Goal: Information Seeking & Learning: Learn about a topic

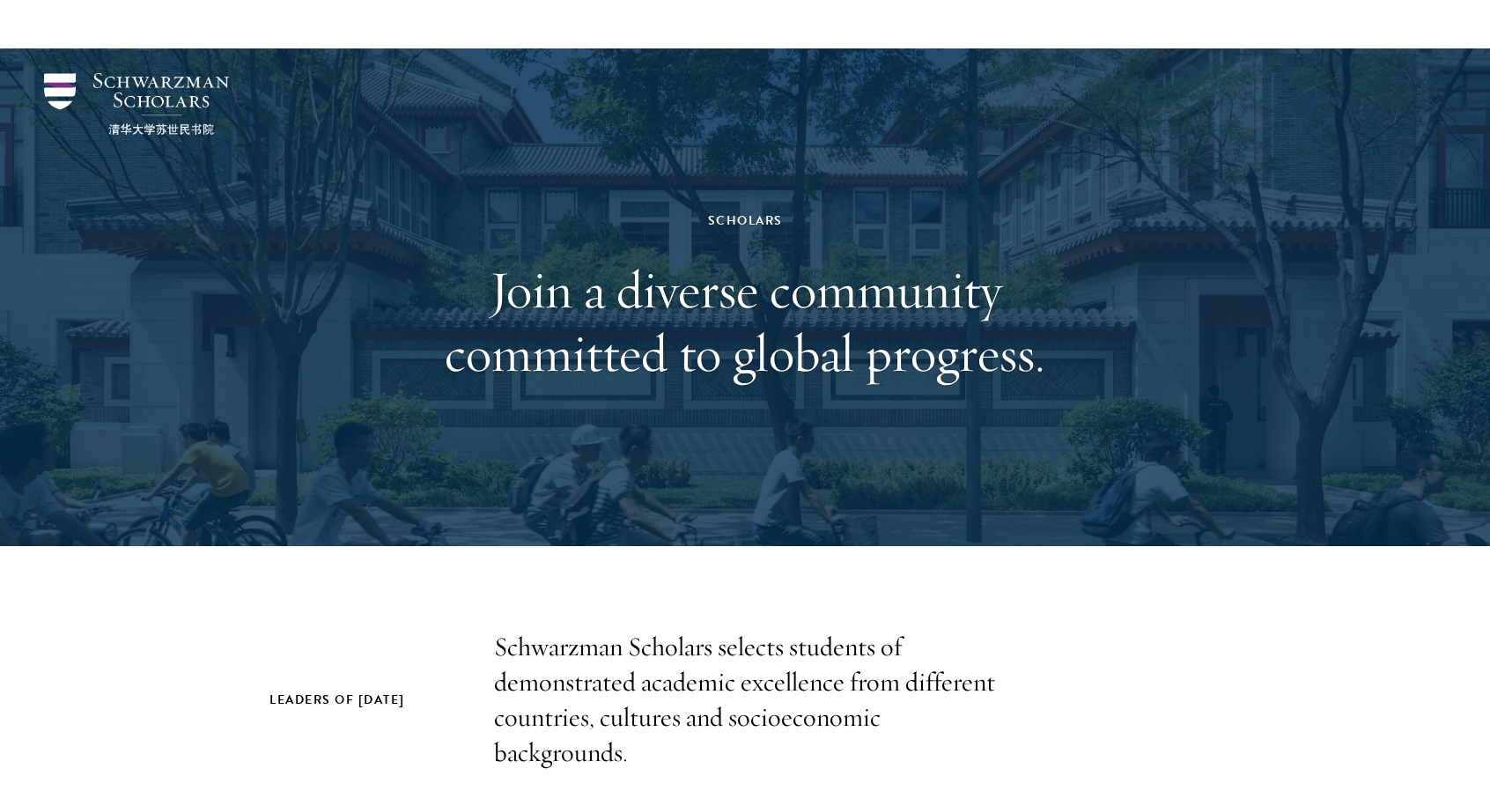
scroll to position [133, 0]
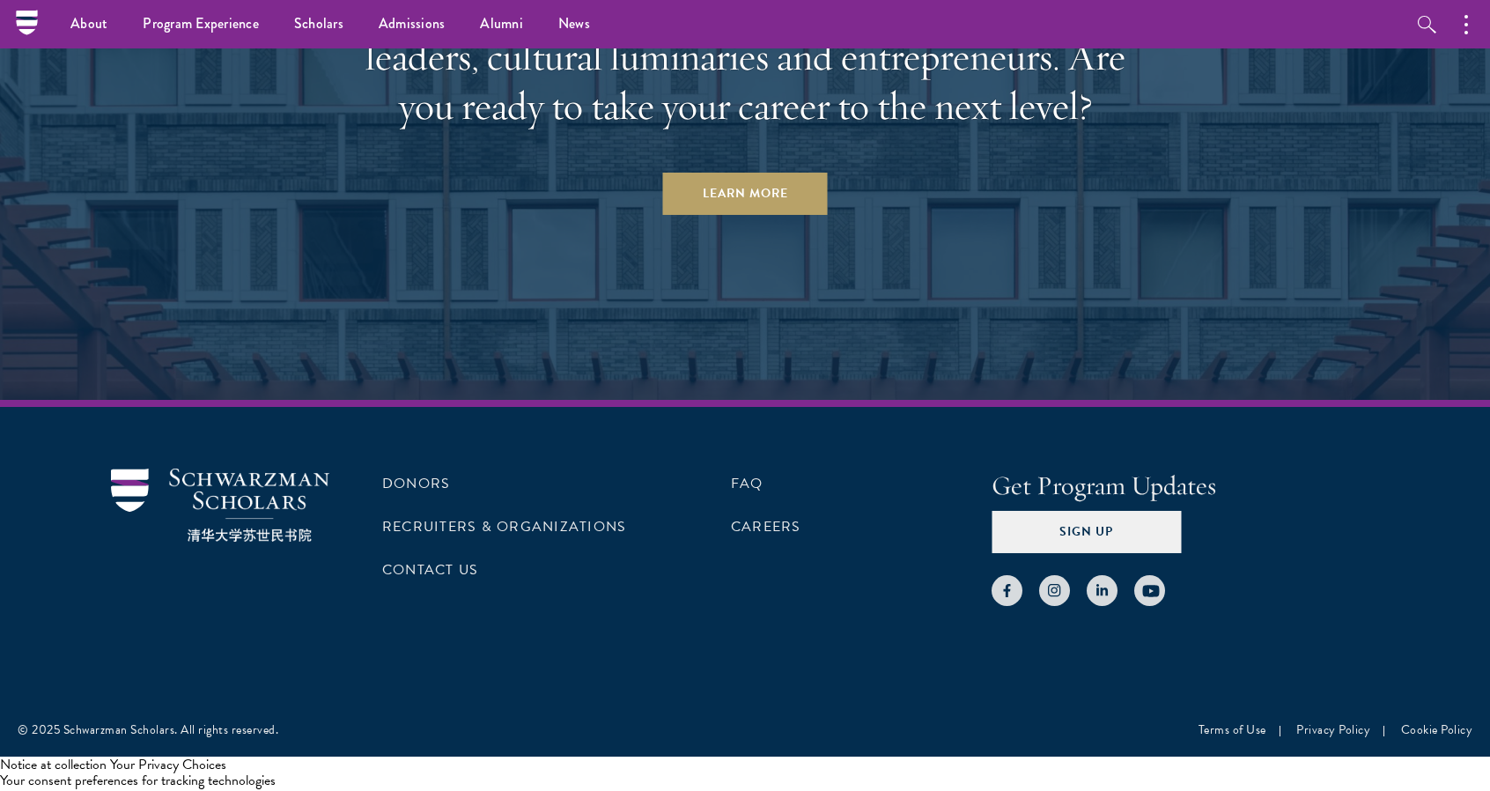
scroll to position [5179, 0]
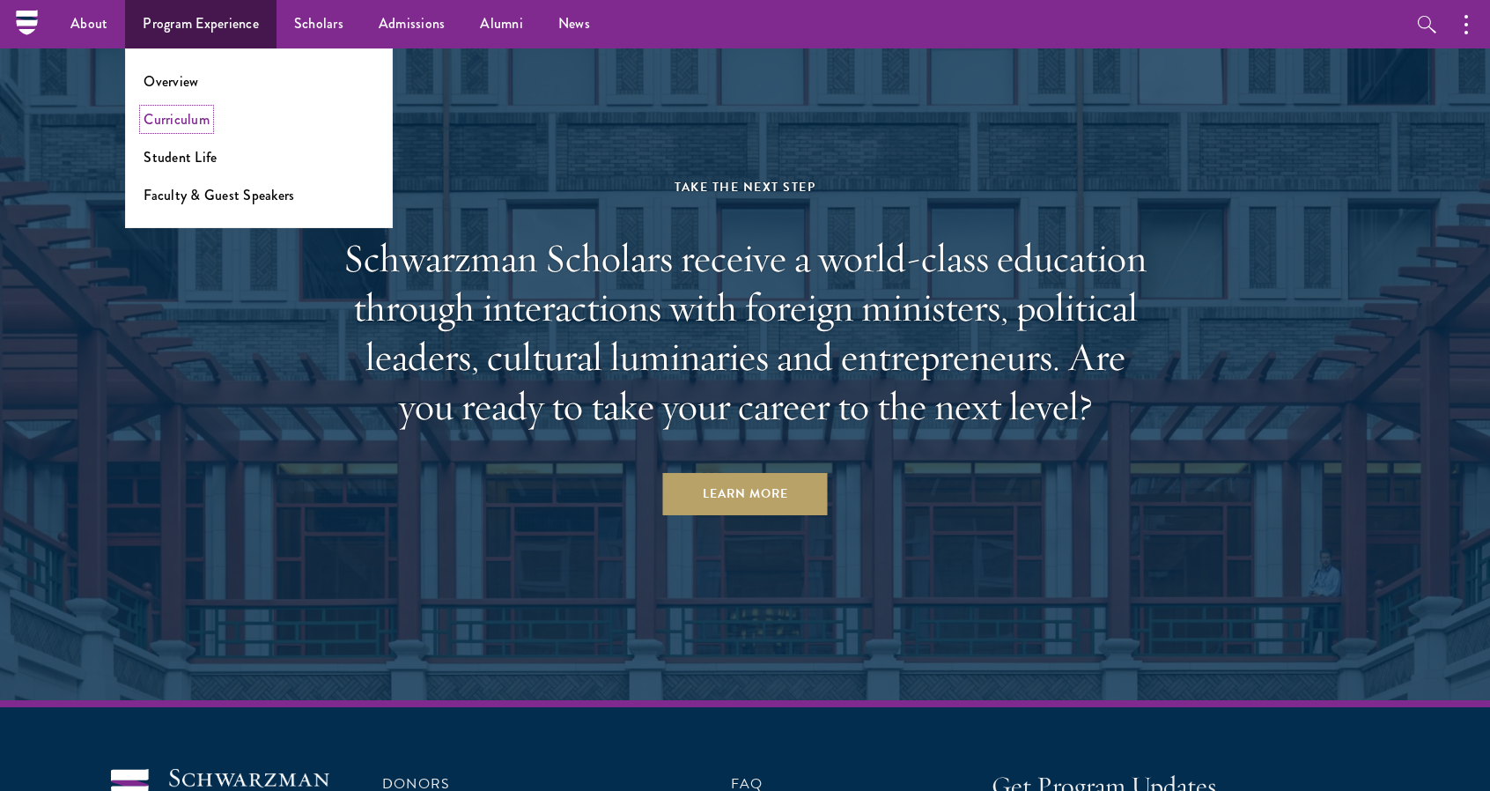
click at [166, 119] on link "Curriculum" at bounding box center [176, 119] width 66 height 20
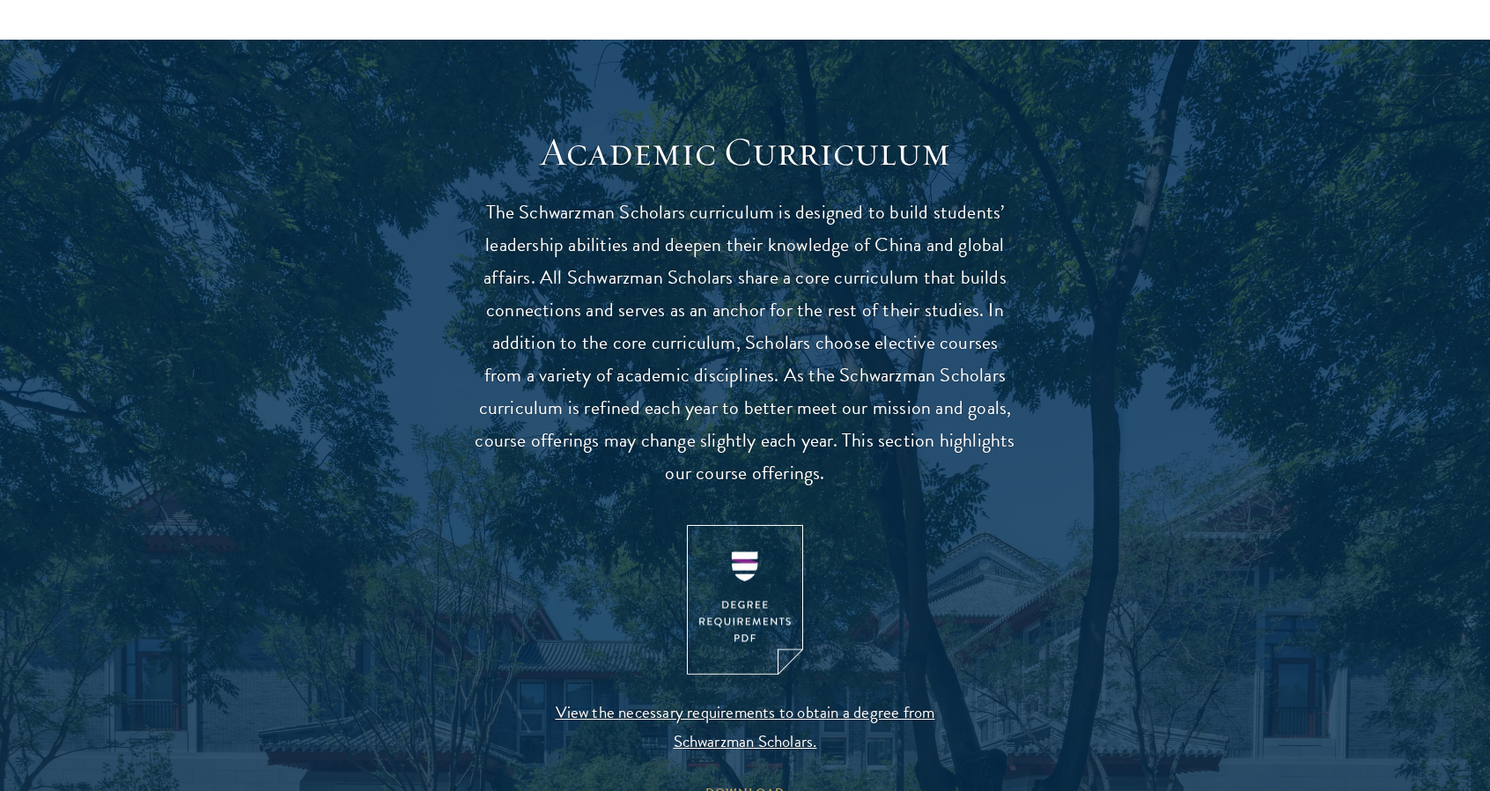
scroll to position [1677, 0]
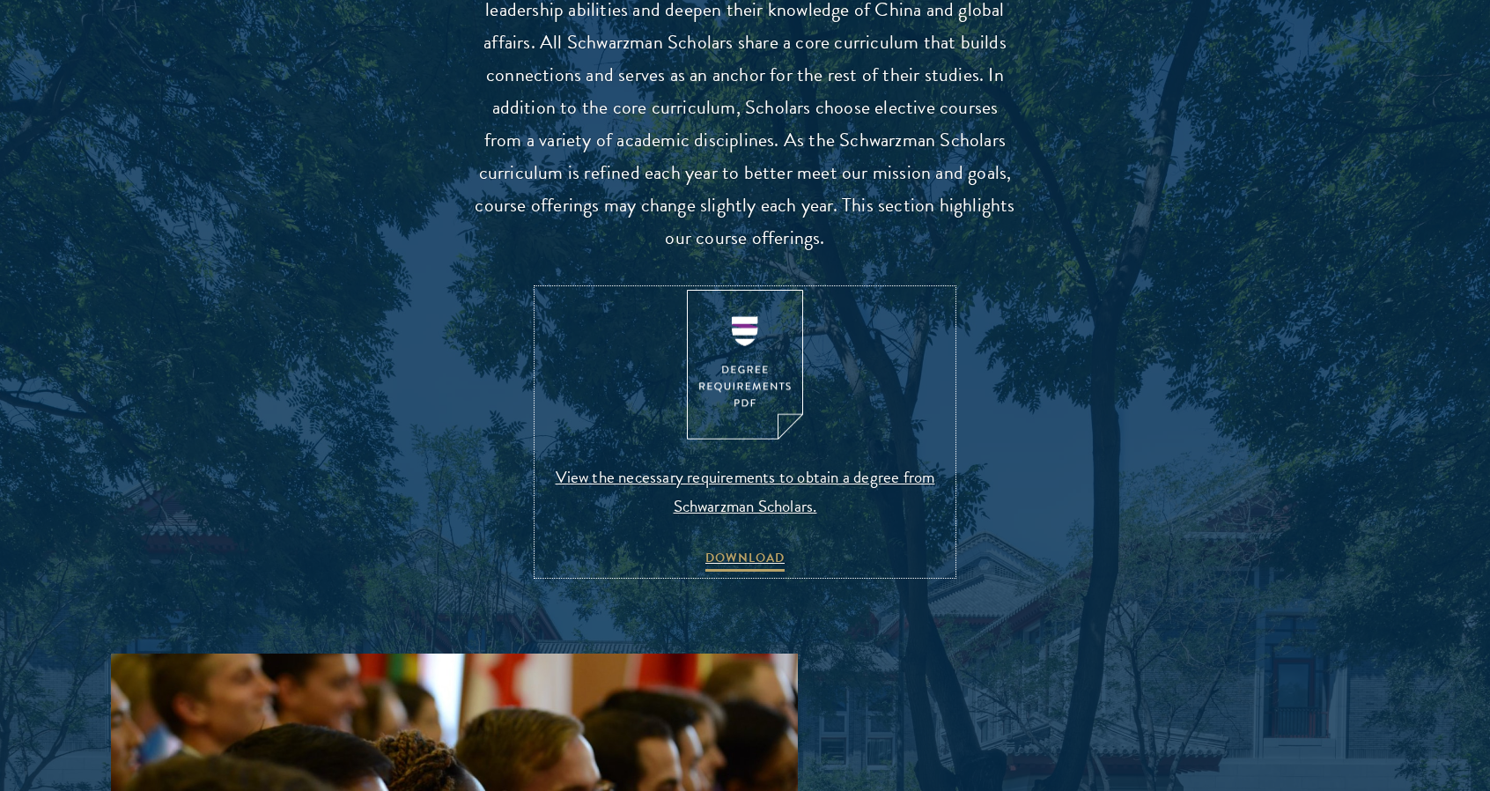
click at [760, 391] on img at bounding box center [745, 365] width 116 height 151
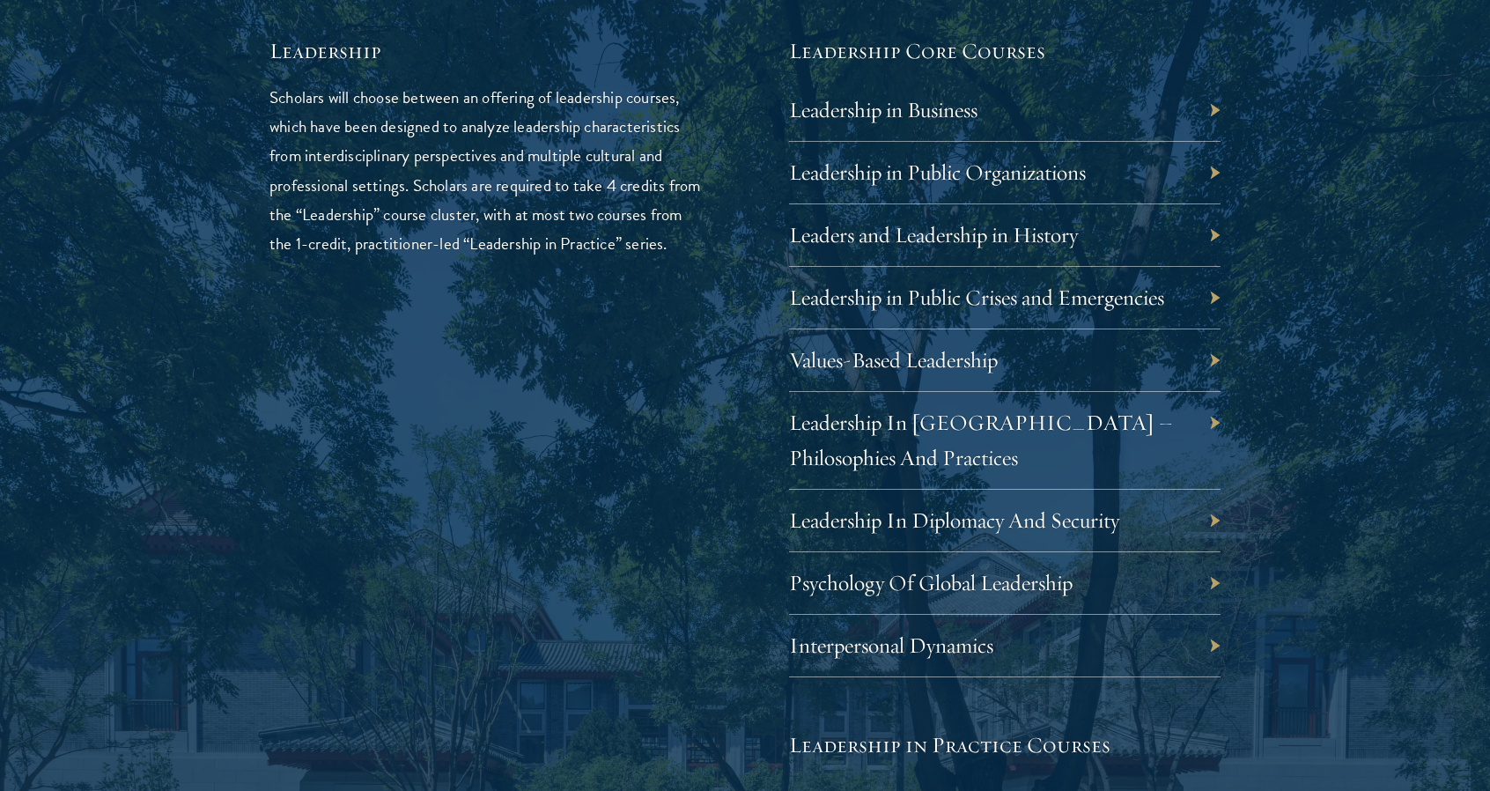
scroll to position [3020, 0]
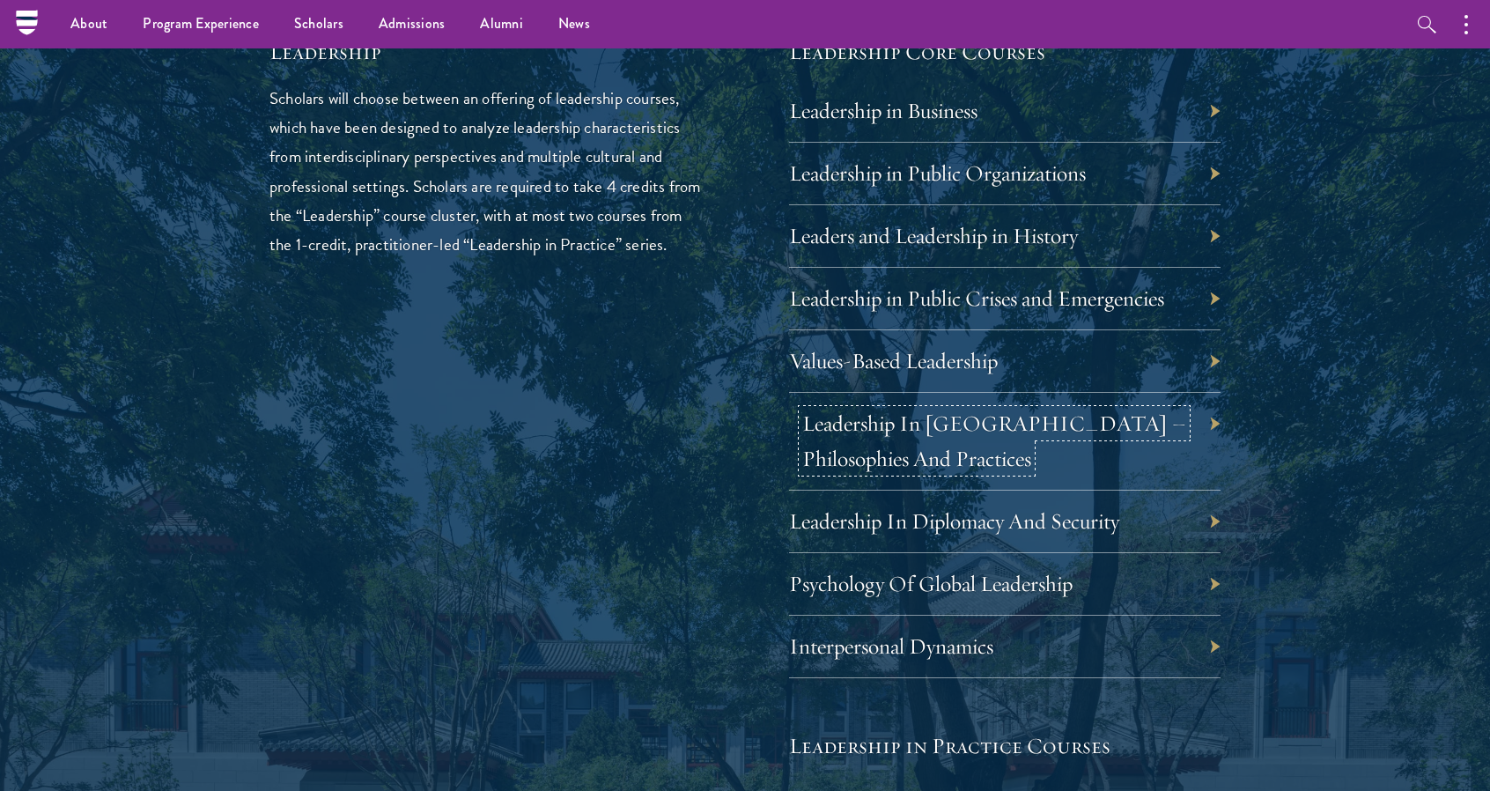
click at [1072, 428] on link "Leadership In China – Philosophies And Practices" at bounding box center [994, 440] width 384 height 63
click at [1239, 455] on div "01 Core Curriculum 01 Core Curriculum All Schwarzman Scholars share a core curr…" at bounding box center [745, 459] width 1268 height 2296
click at [982, 638] on link "Interpersonal Dynamics" at bounding box center [904, 645] width 204 height 27
click at [1021, 522] on link "Leadership In Diplomacy And Security" at bounding box center [967, 520] width 330 height 27
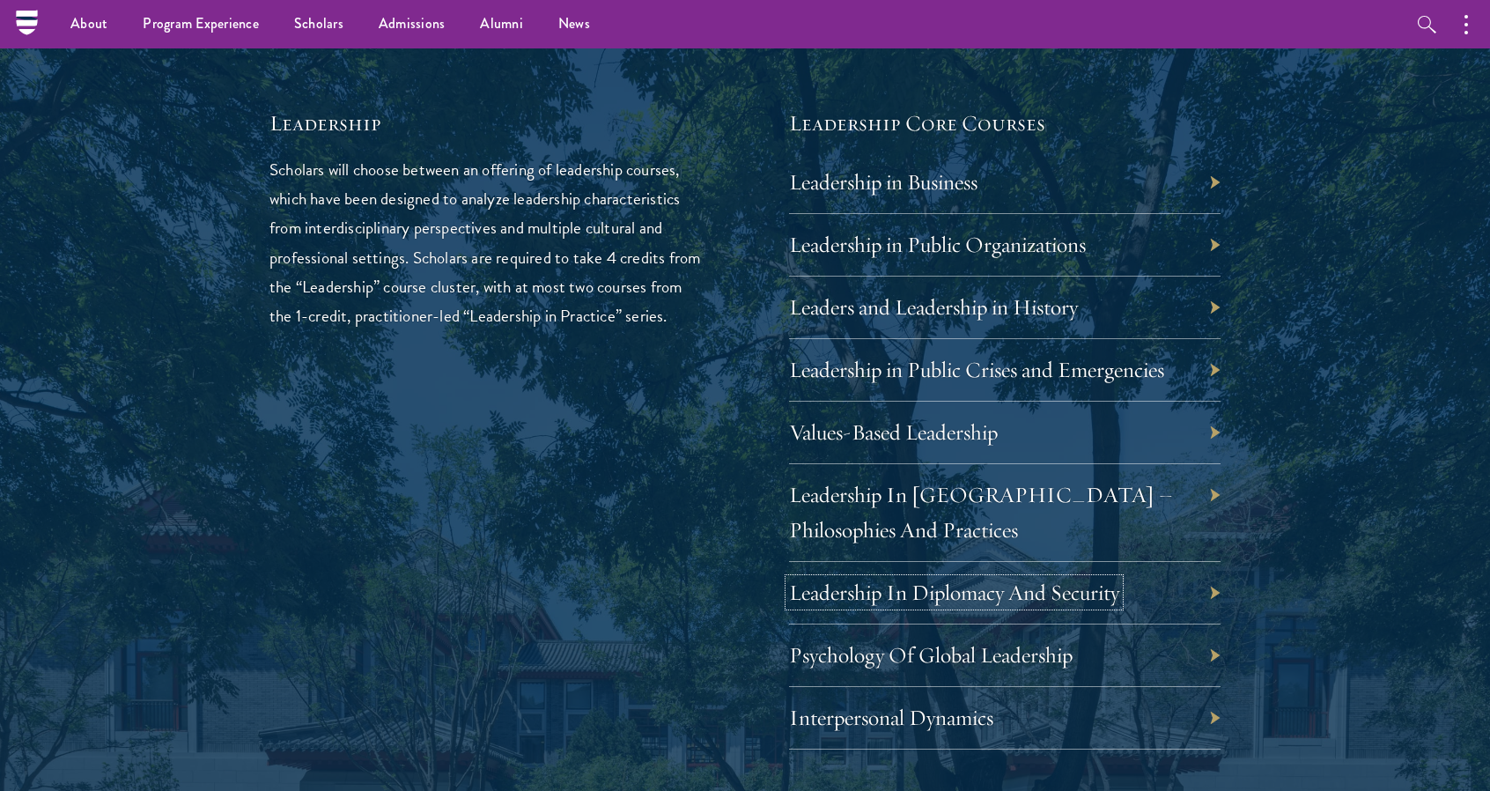
scroll to position [2946, 0]
click at [1010, 313] on link "Leaders and Leadership in History" at bounding box center [946, 308] width 289 height 27
click at [1045, 235] on link "Leadership in Public Organizations" at bounding box center [950, 245] width 297 height 27
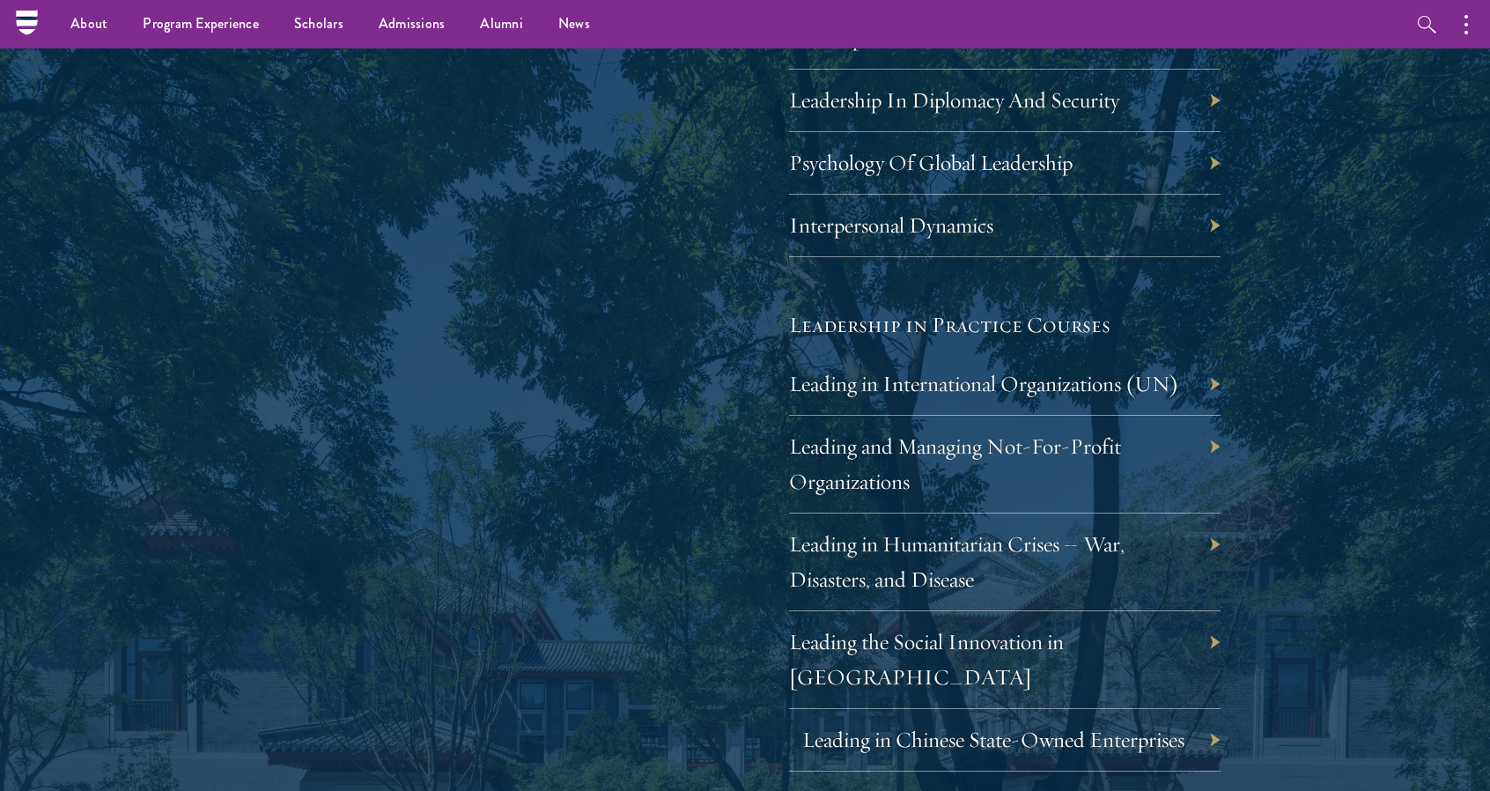
scroll to position [3439, 0]
click at [1069, 371] on link "Leading in International Organizations (UN)" at bounding box center [997, 384] width 390 height 27
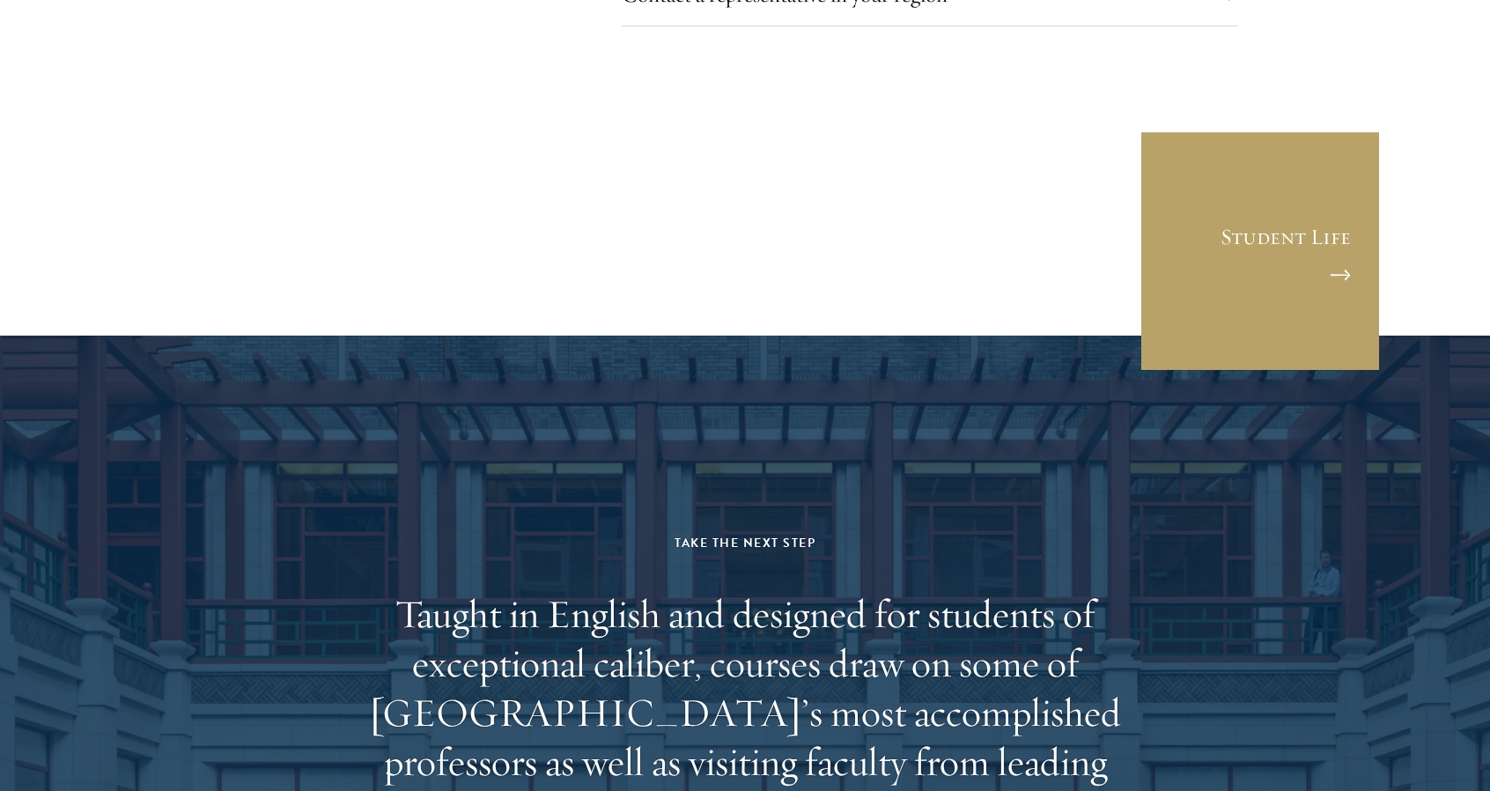
scroll to position [10445, 0]
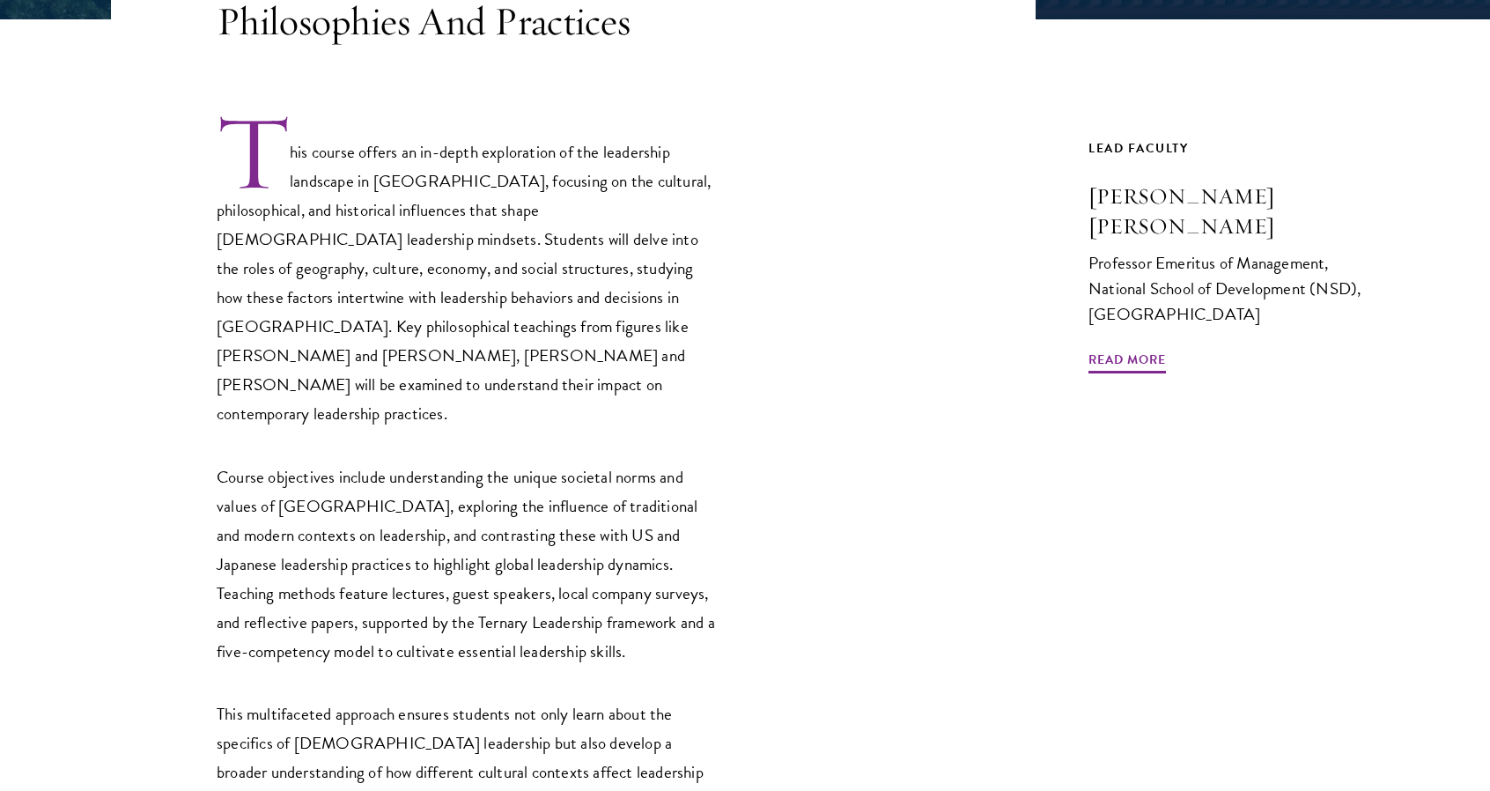
scroll to position [526, 0]
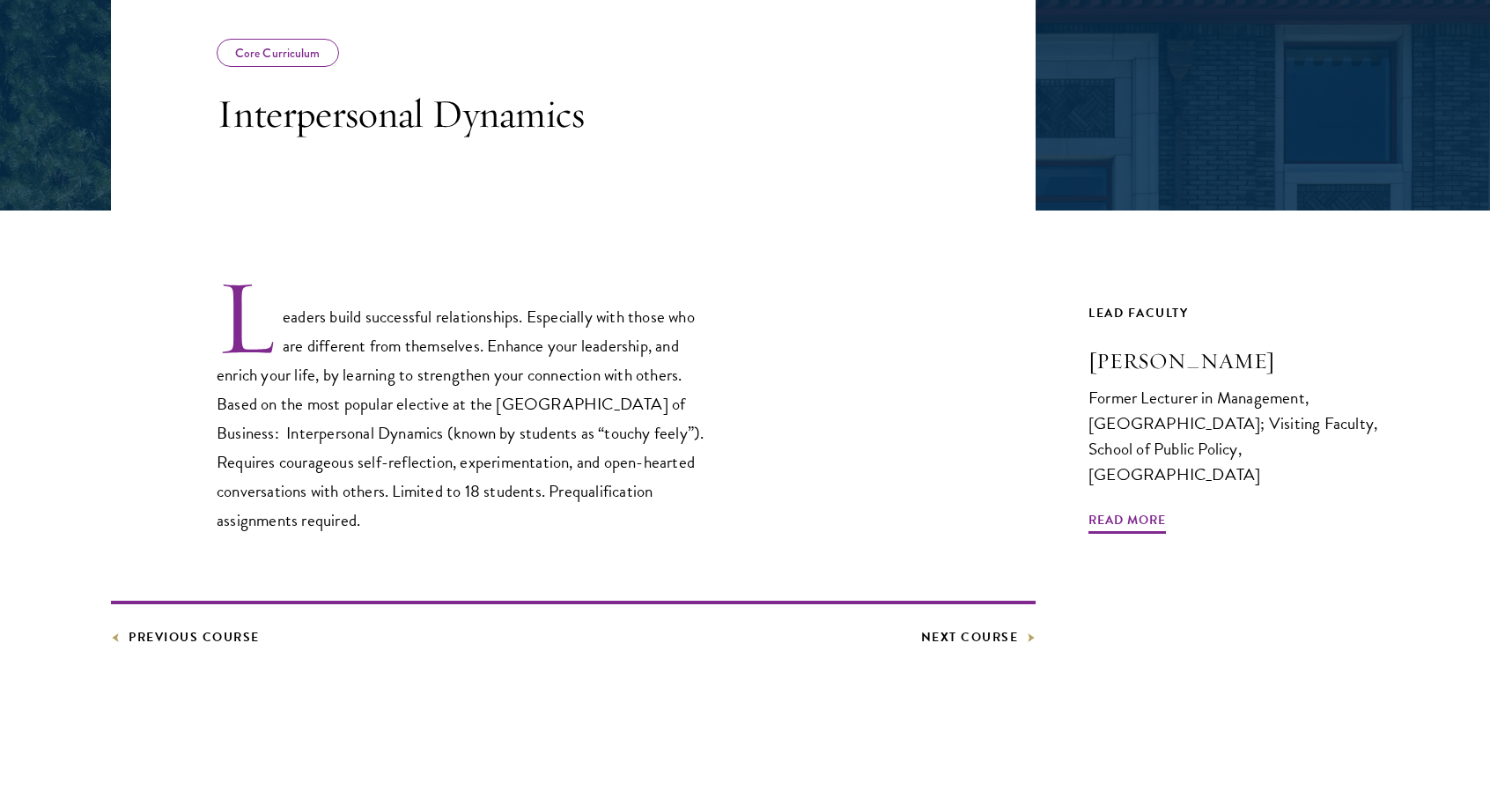
scroll to position [339, 0]
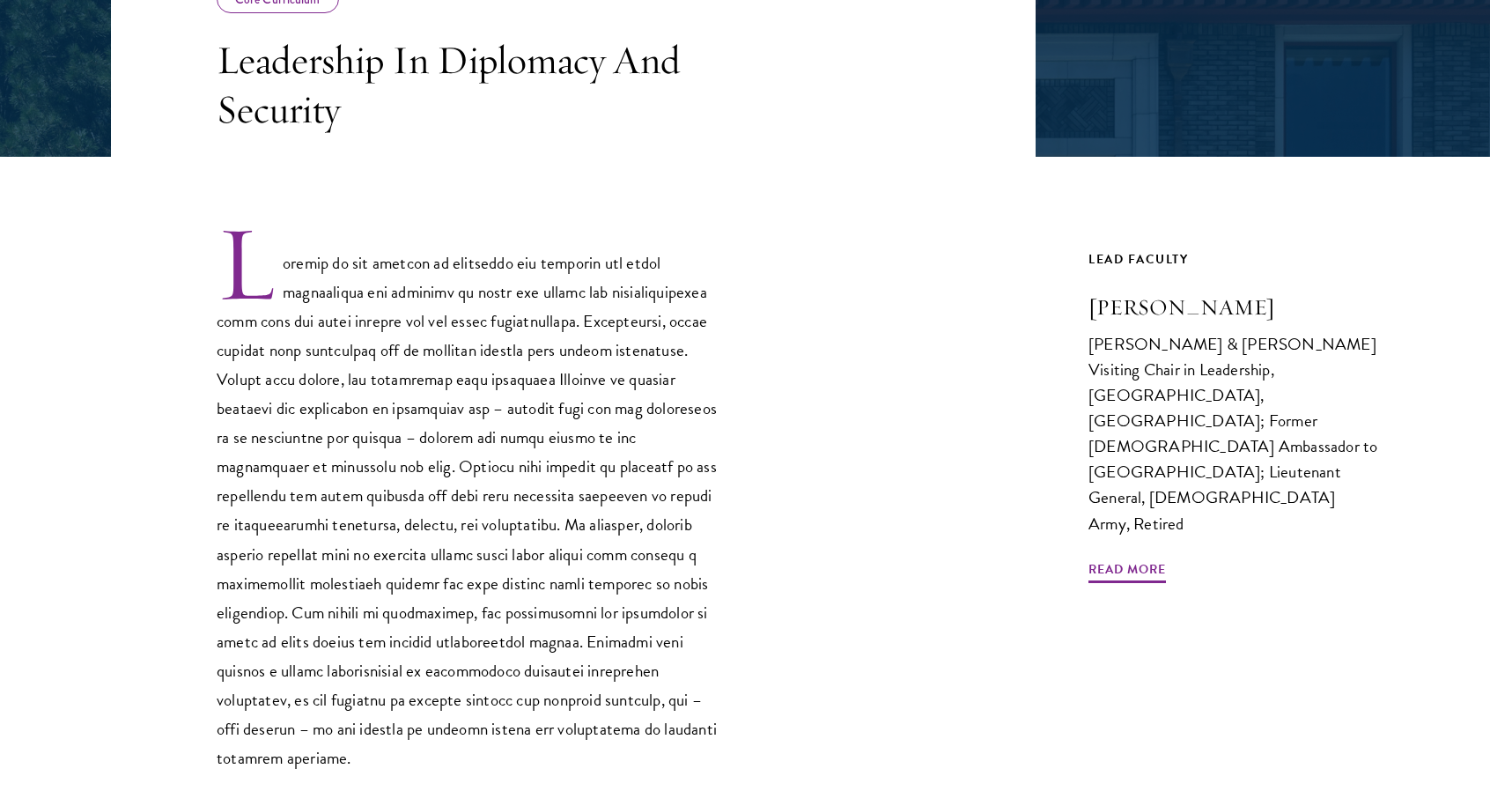
scroll to position [390, 0]
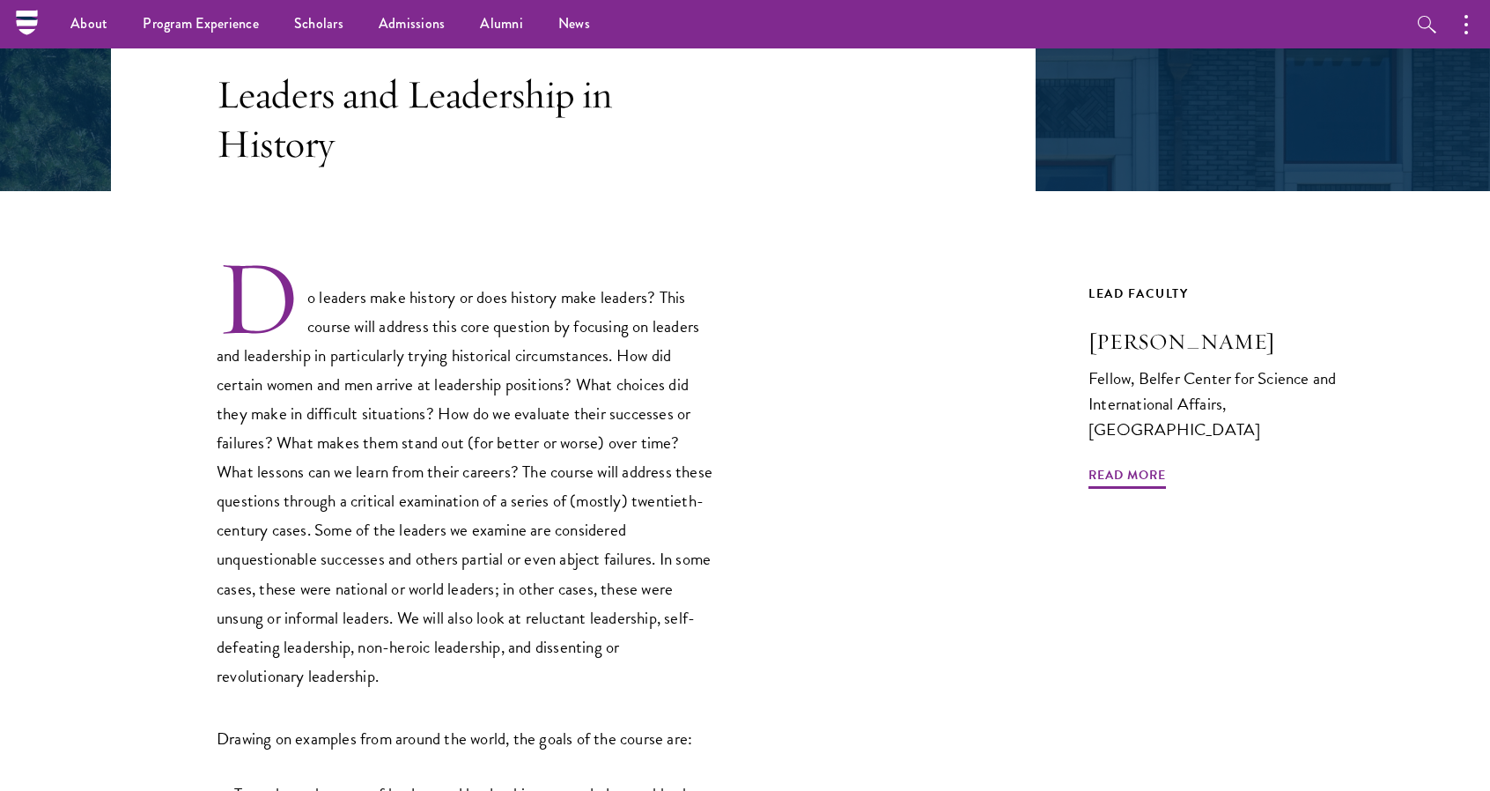
scroll to position [356, 0]
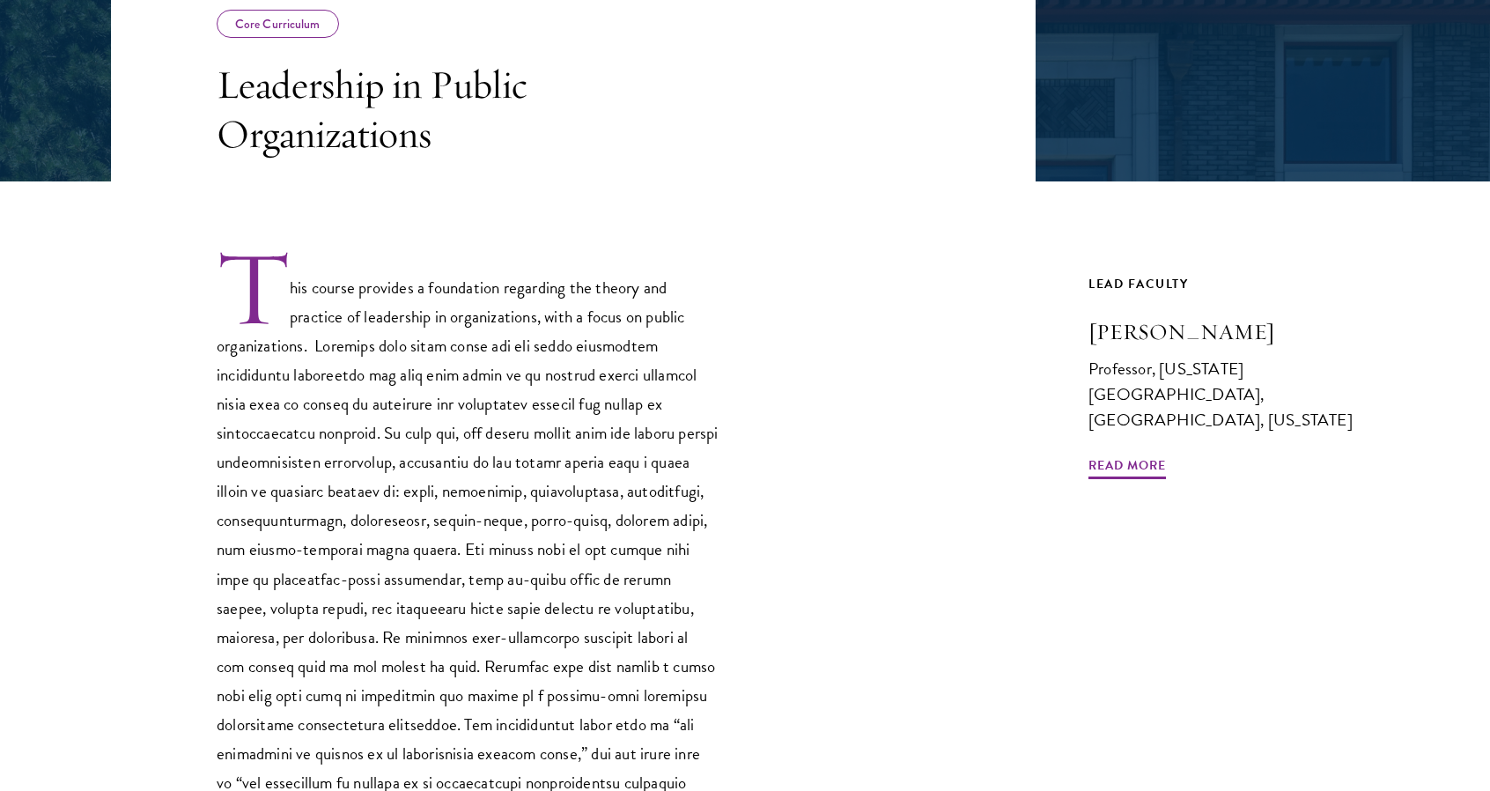
scroll to position [465, 0]
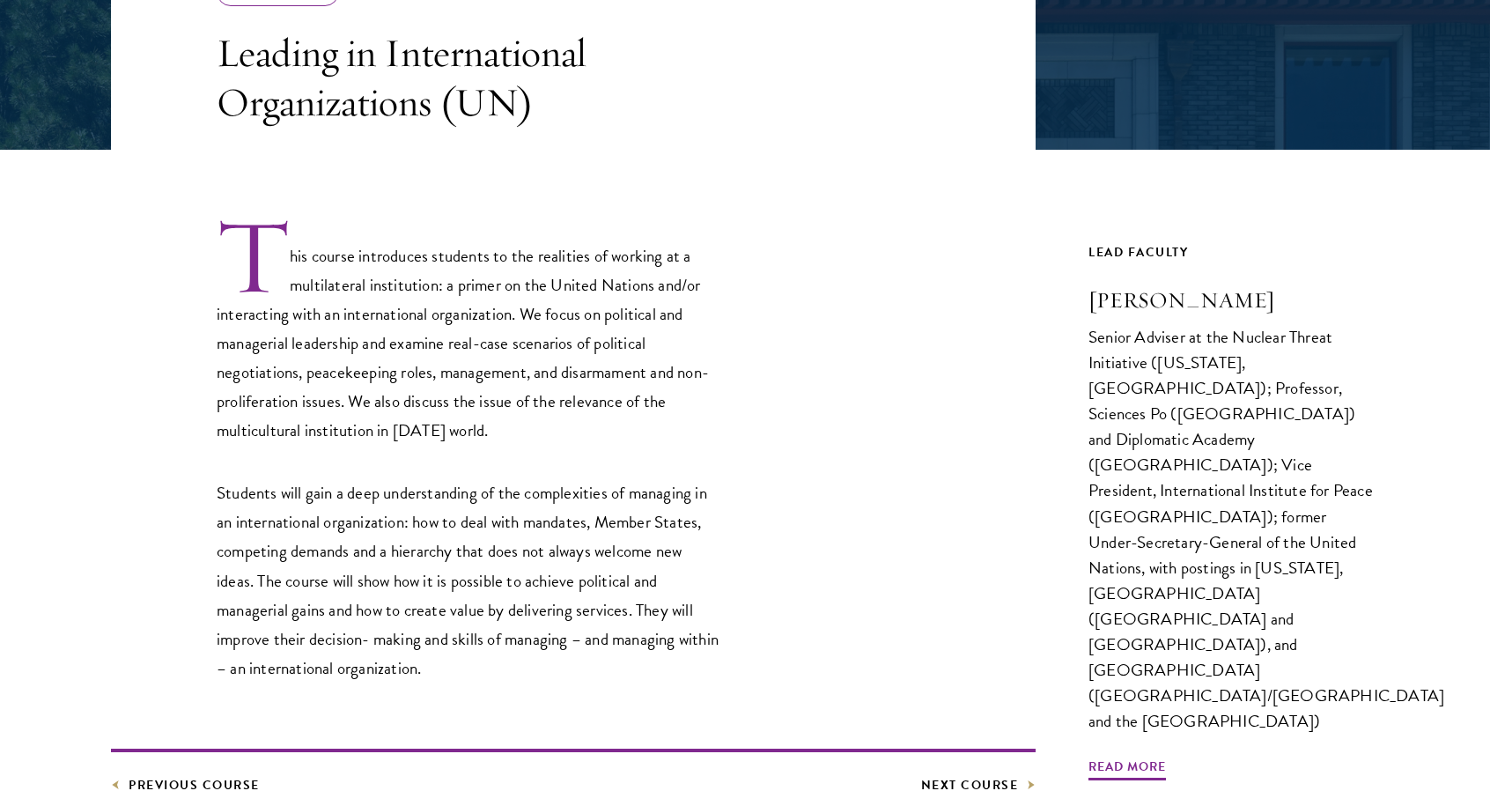
scroll to position [398, 0]
click at [1122, 335] on div "Senior Adviser at the Nuclear Threat Initiative ([US_STATE], [GEOGRAPHIC_DATA])…" at bounding box center [1233, 526] width 291 height 409
